Goal: Navigation & Orientation: Find specific page/section

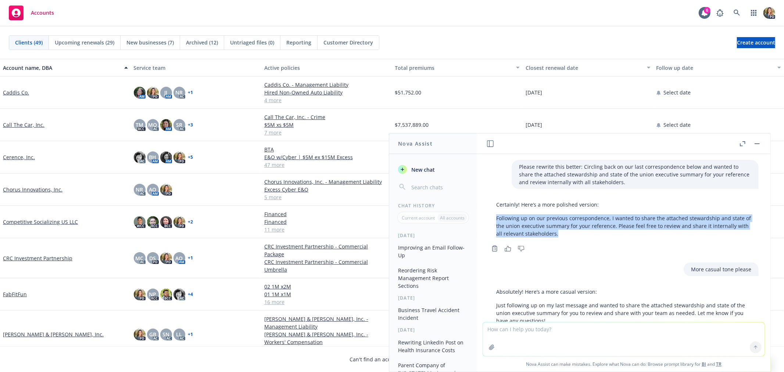
click at [759, 142] on button "button" at bounding box center [757, 143] width 9 height 9
